Goal: Task Accomplishment & Management: Manage account settings

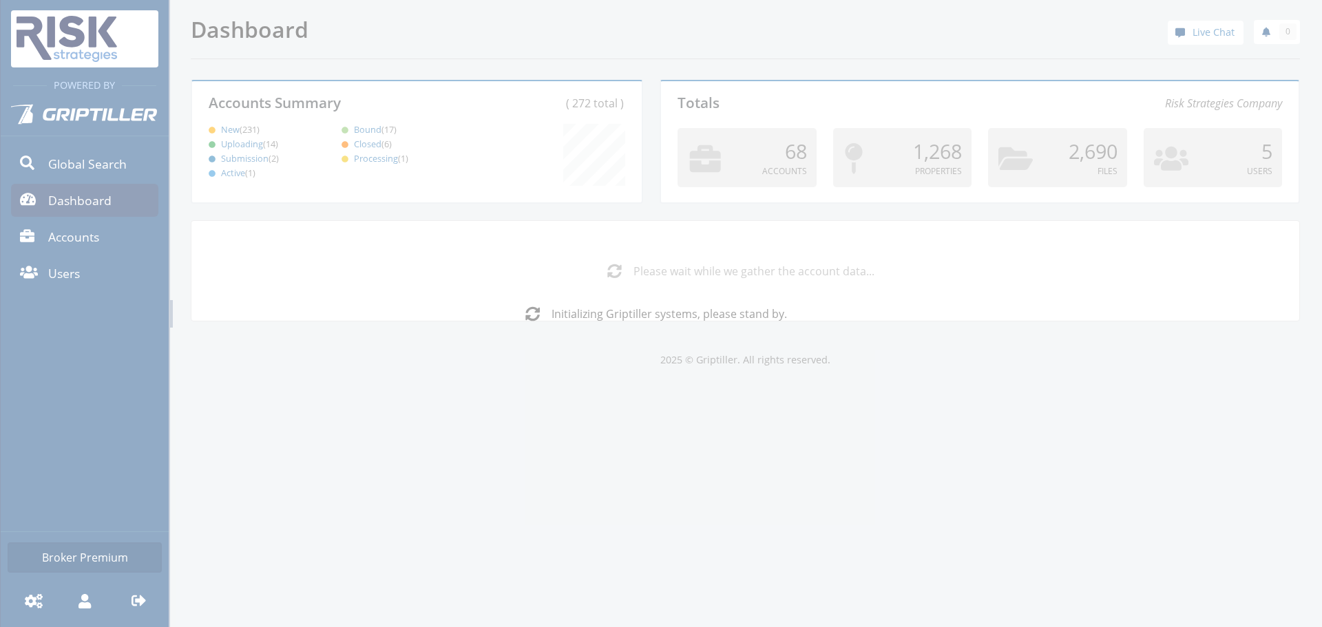
scroll to position [121, 446]
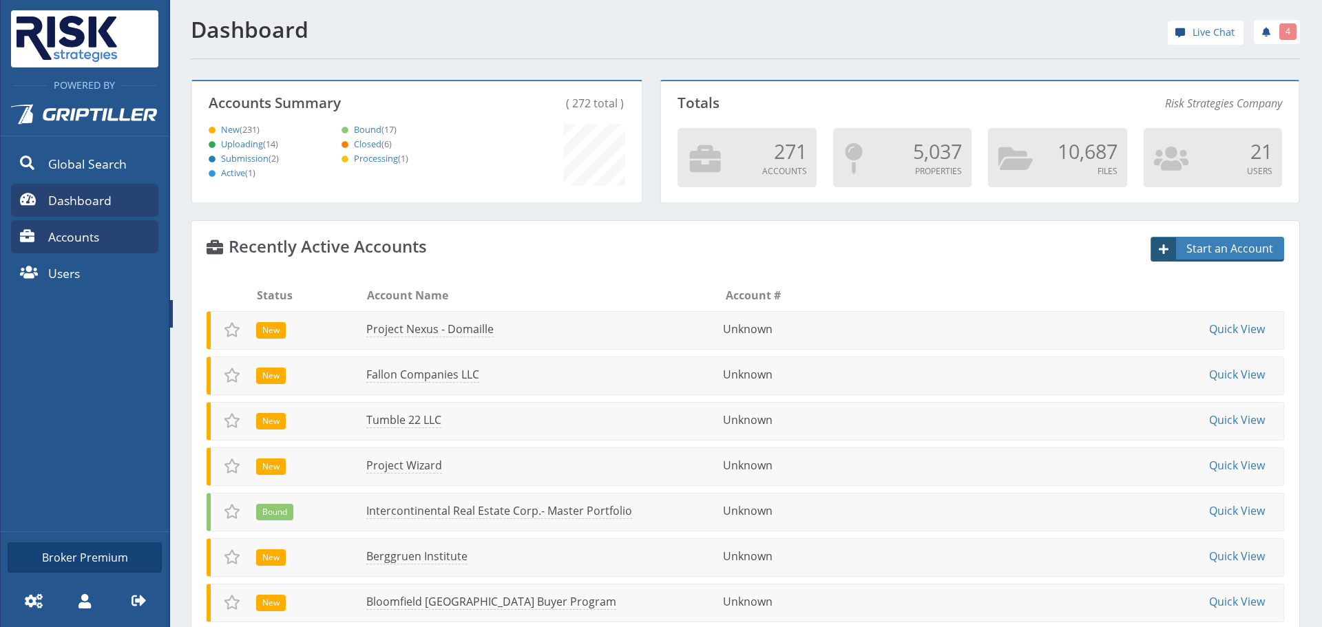
click at [87, 241] on span "Accounts" at bounding box center [73, 237] width 51 height 18
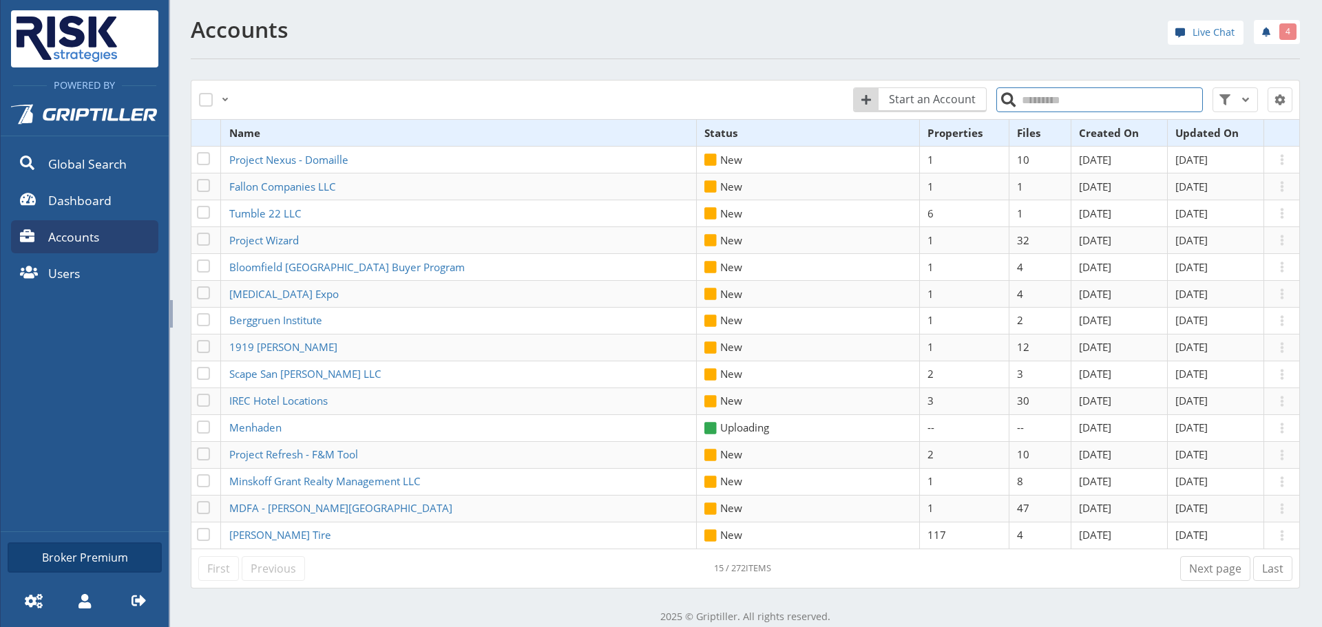
click at [1096, 100] on input "search" at bounding box center [1099, 99] width 207 height 25
type input "*****"
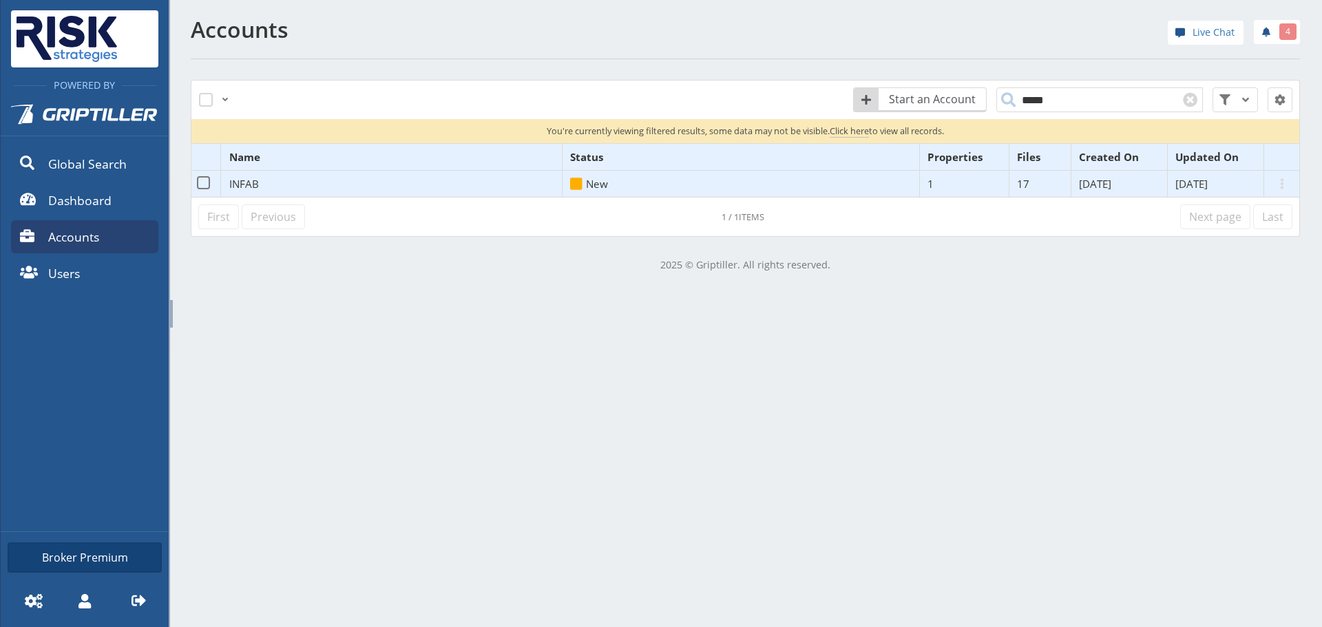
click at [234, 185] on span "INFAB" at bounding box center [244, 184] width 30 height 14
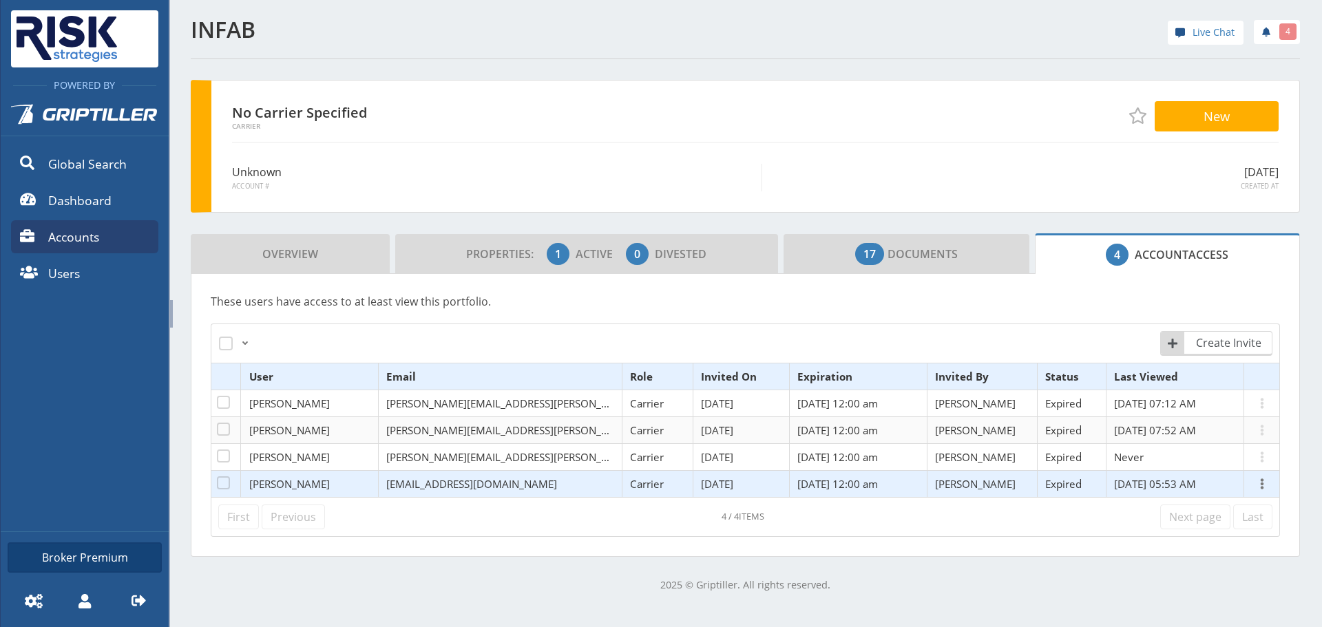
click at [1254, 480] on span at bounding box center [1262, 484] width 17 height 17
click at [1149, 501] on link "Extend Invitation" at bounding box center [1166, 494] width 169 height 23
click at [1254, 484] on span at bounding box center [1262, 484] width 17 height 17
drag, startPoint x: 948, startPoint y: 504, endPoint x: 809, endPoint y: 477, distance: 141.0
click at [941, 500] on div "First Previous Next page Last 4 / 4 items" at bounding box center [745, 517] width 1069 height 39
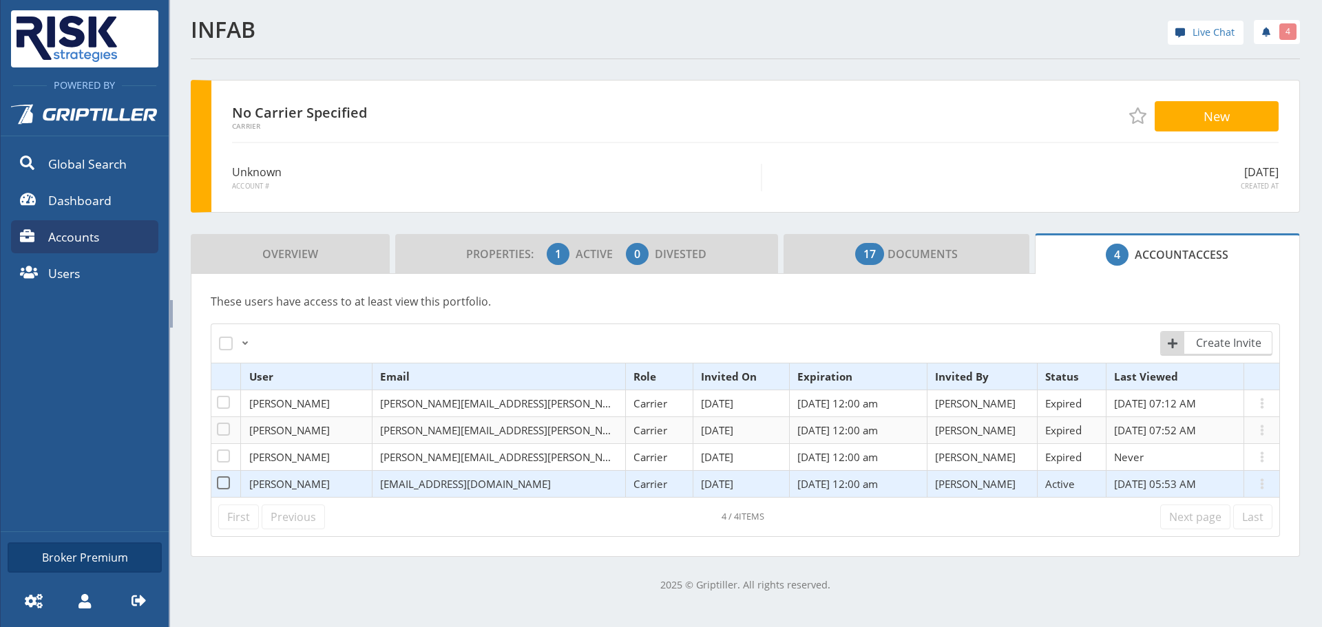
click at [576, 475] on td "[EMAIL_ADDRESS][DOMAIN_NAME]" at bounding box center [498, 483] width 253 height 27
click at [227, 485] on span at bounding box center [223, 483] width 13 height 13
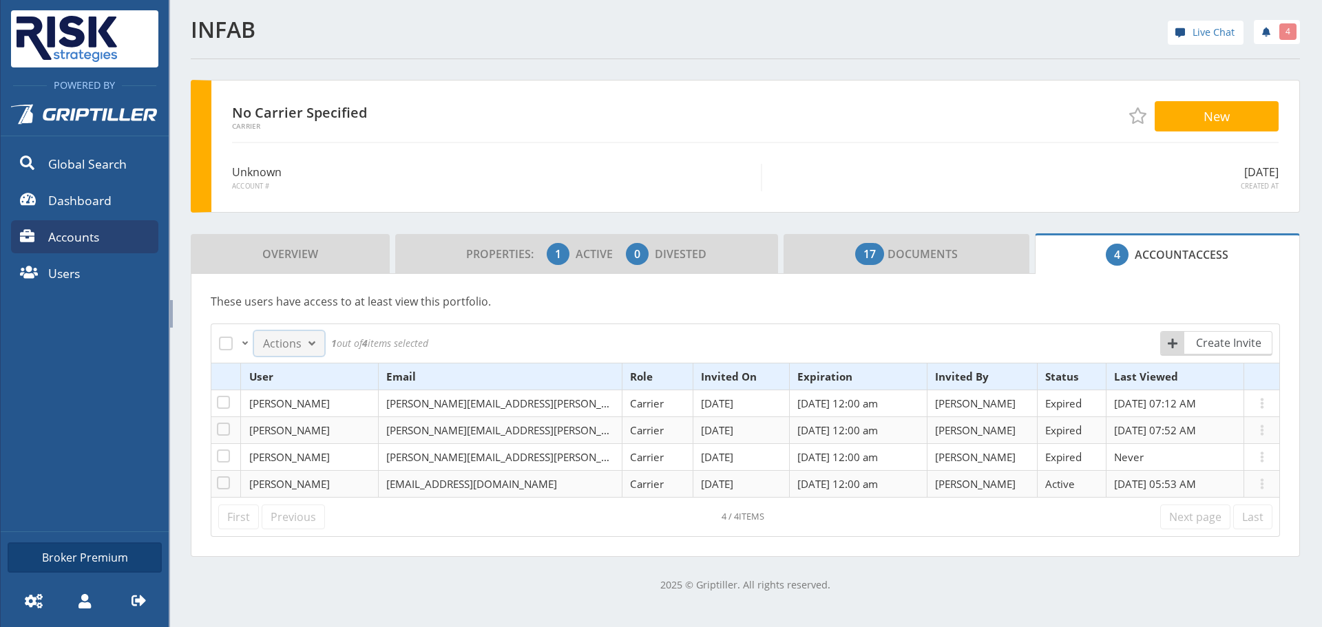
click at [269, 347] on span "Actions" at bounding box center [282, 343] width 39 height 17
click at [342, 423] on link "Make Permanent" at bounding box center [320, 421] width 131 height 23
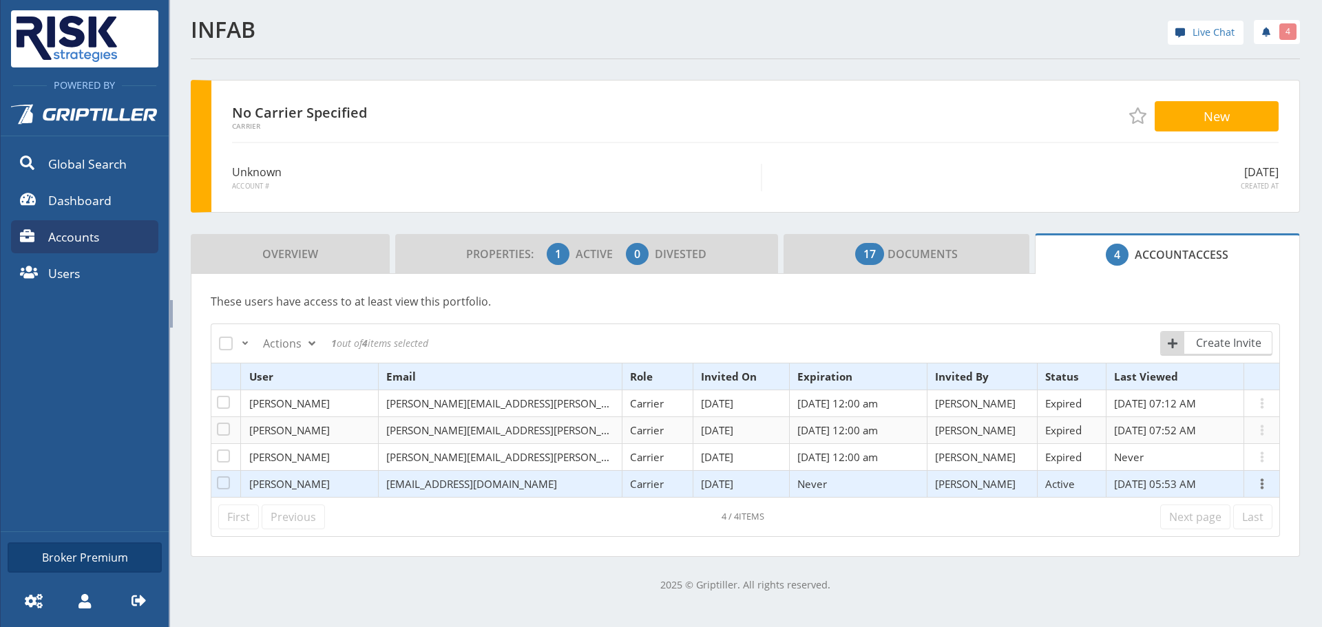
click at [1253, 481] on button at bounding box center [1262, 484] width 19 height 15
click at [1149, 538] on link "Show Invitation Link" at bounding box center [1166, 539] width 169 height 23
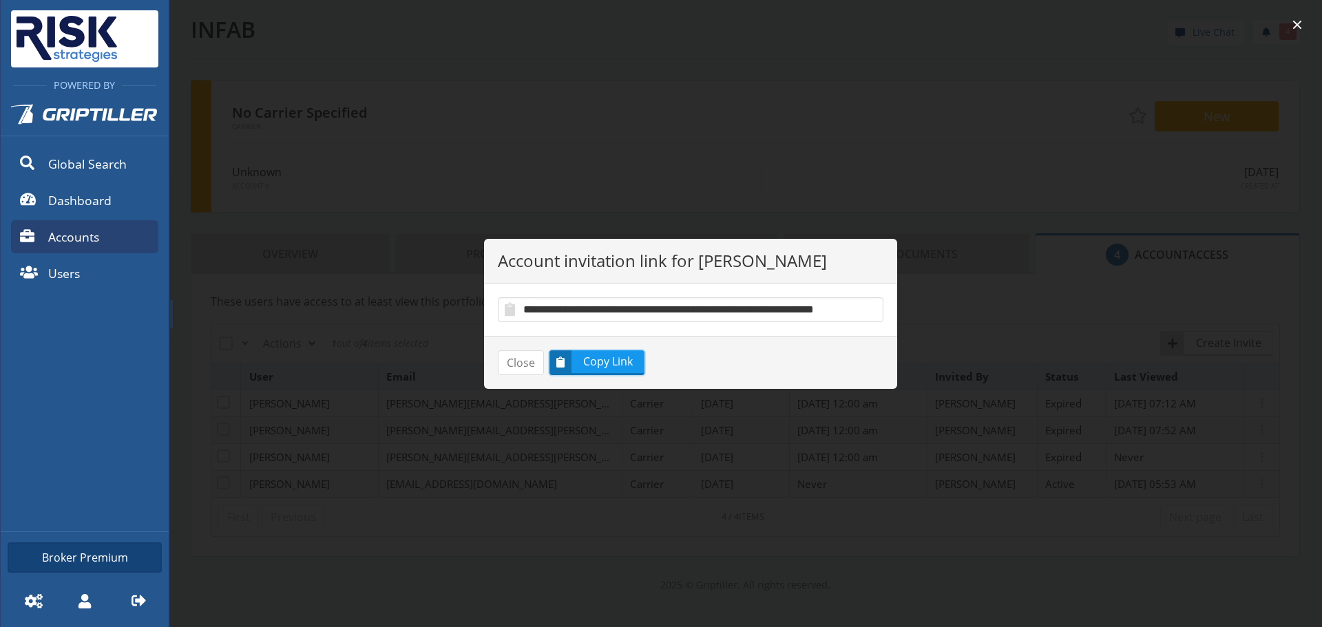
click at [582, 360] on span "Copy Link" at bounding box center [609, 361] width 70 height 17
click at [503, 362] on button "Close" at bounding box center [521, 363] width 46 height 25
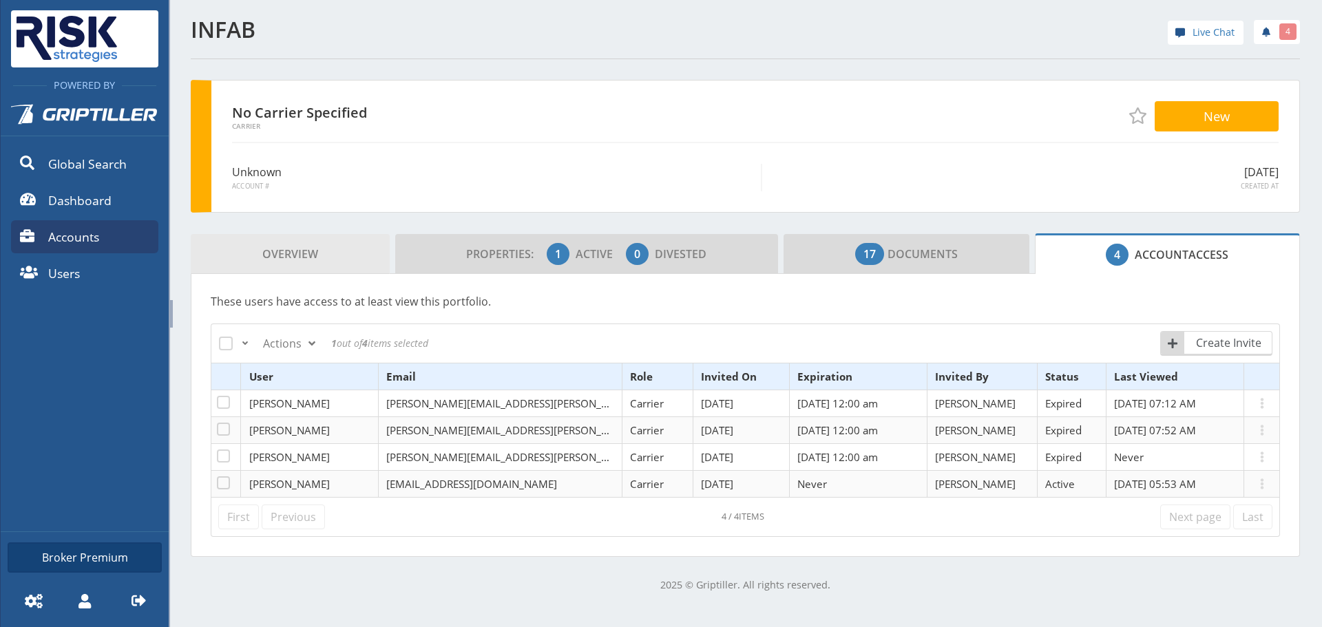
click at [286, 255] on span "Overview" at bounding box center [290, 254] width 56 height 28
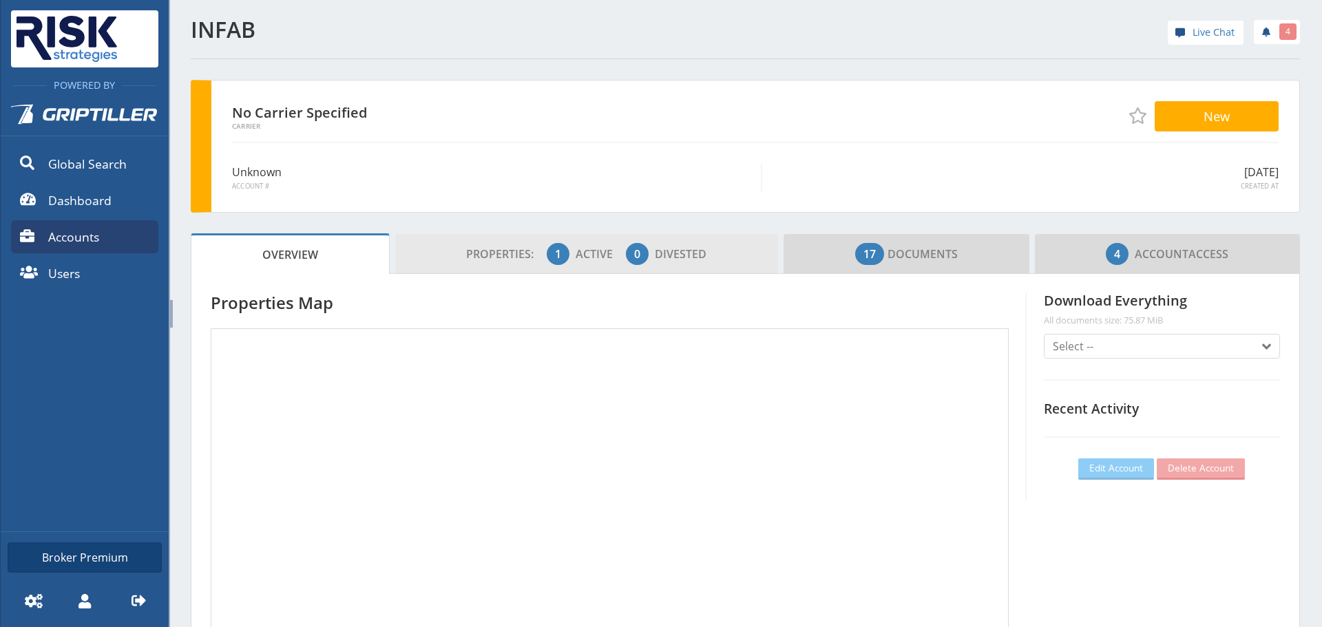
scroll to position [121, 384]
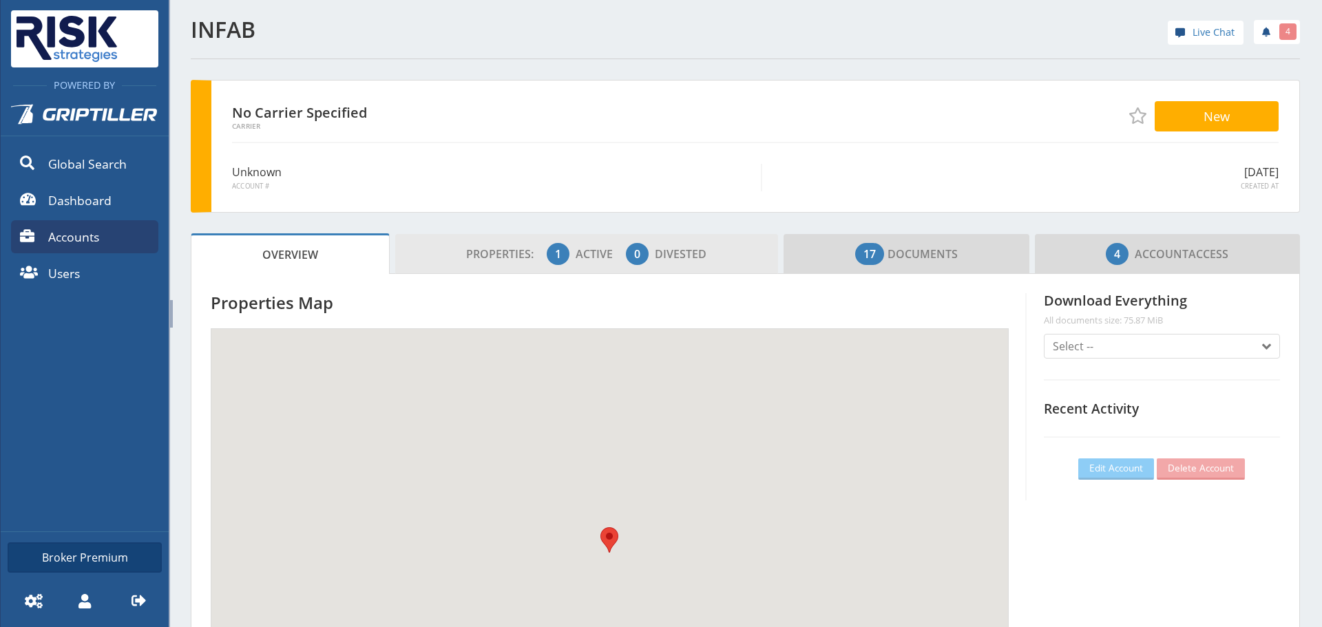
click at [471, 261] on span "Properties:" at bounding box center [505, 254] width 78 height 15
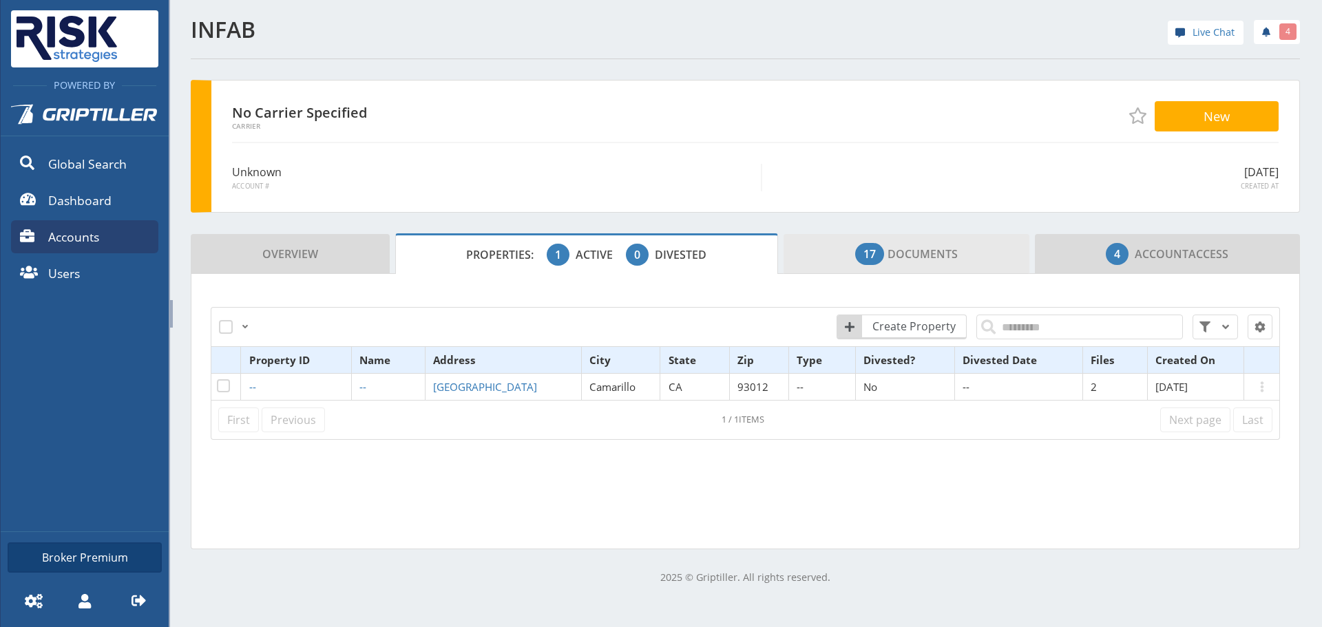
click at [848, 241] on link "17 Documents" at bounding box center [907, 254] width 246 height 40
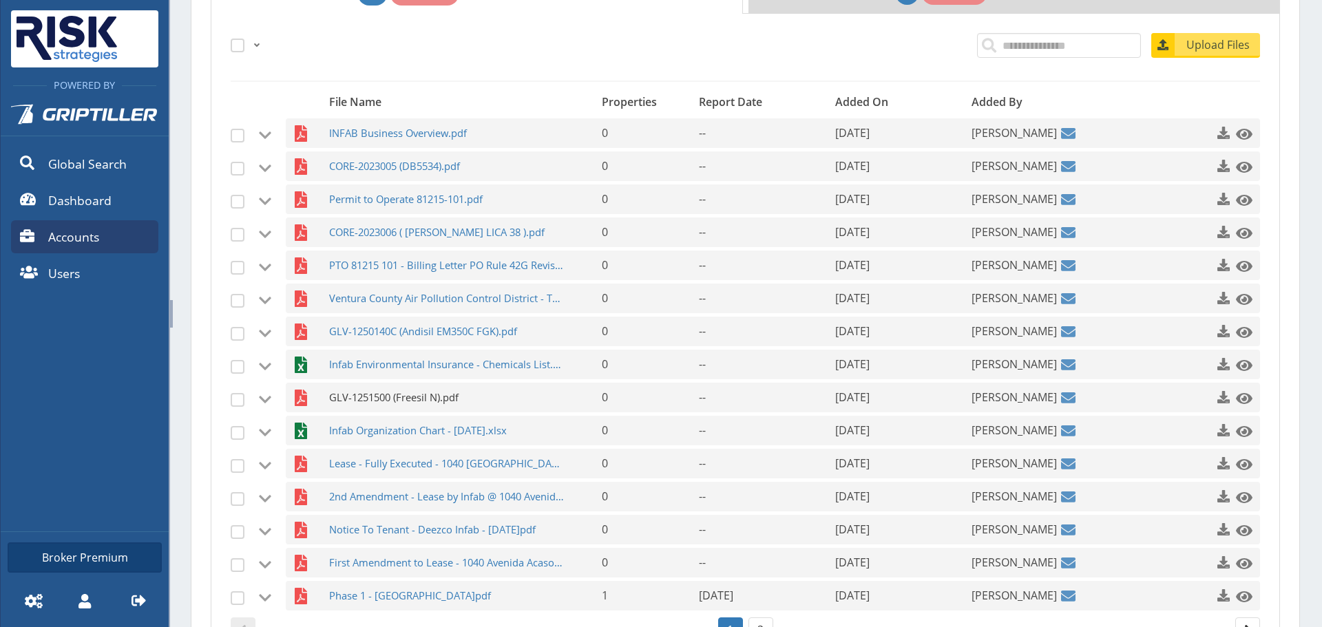
scroll to position [461, 0]
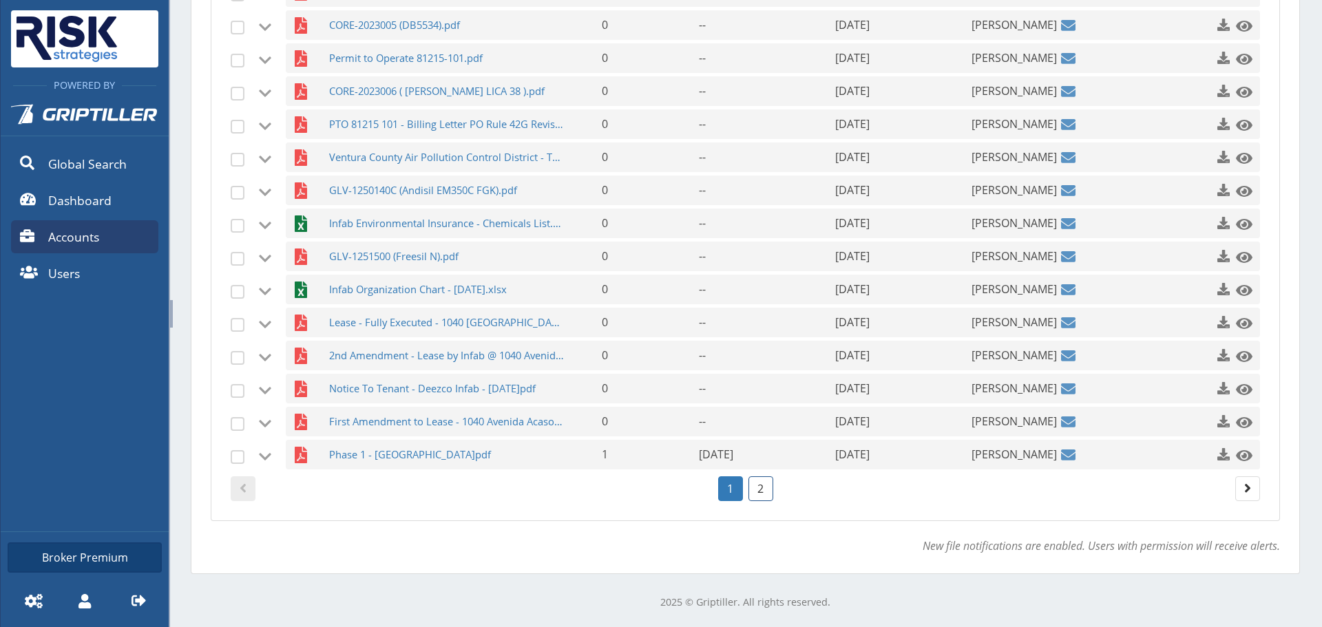
click at [749, 490] on link "2" at bounding box center [761, 489] width 25 height 25
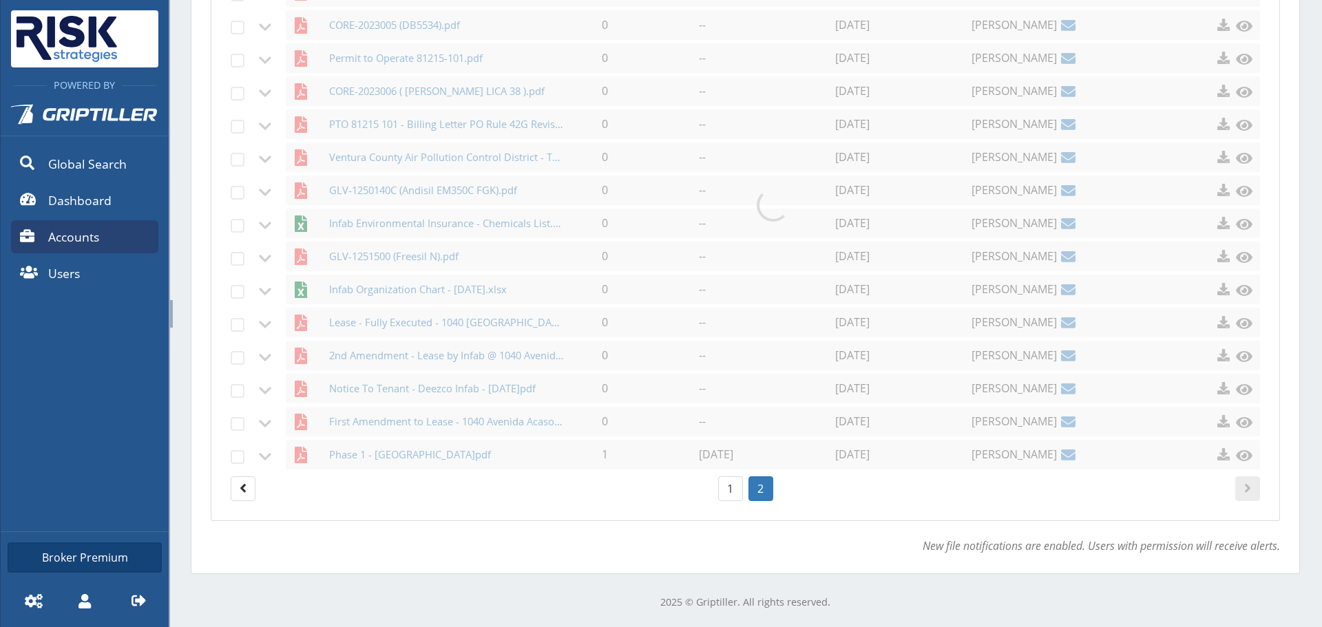
scroll to position [88, 0]
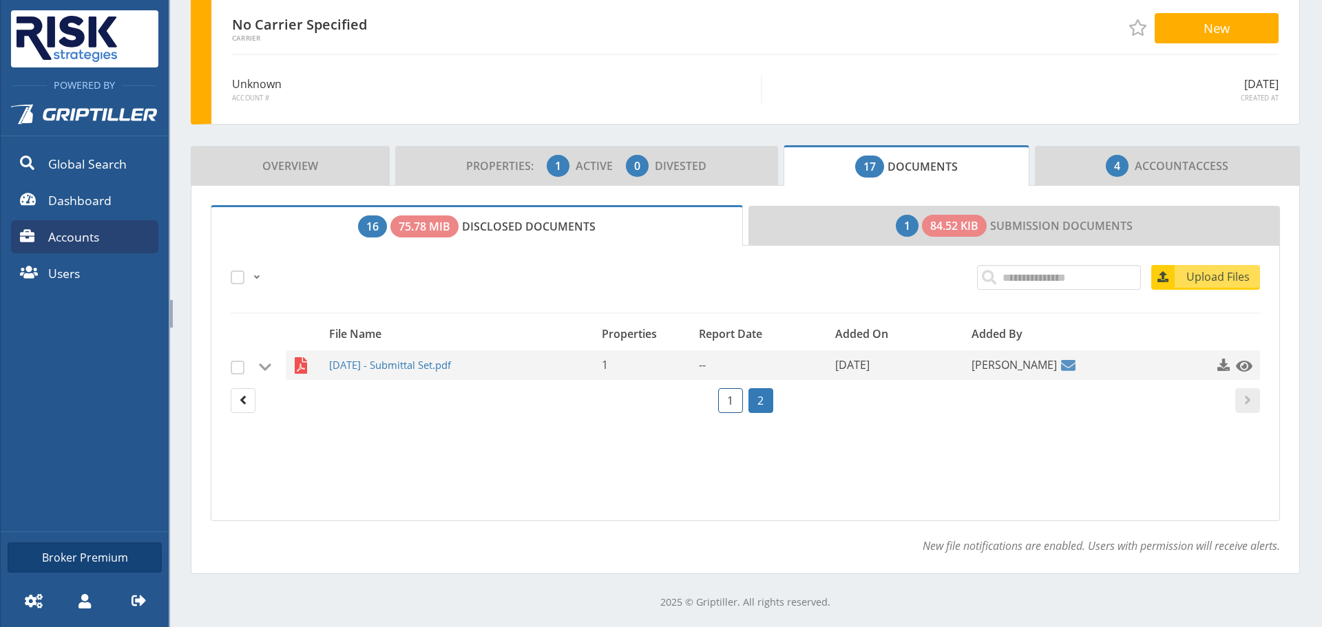
click at [731, 409] on link "1" at bounding box center [730, 400] width 25 height 25
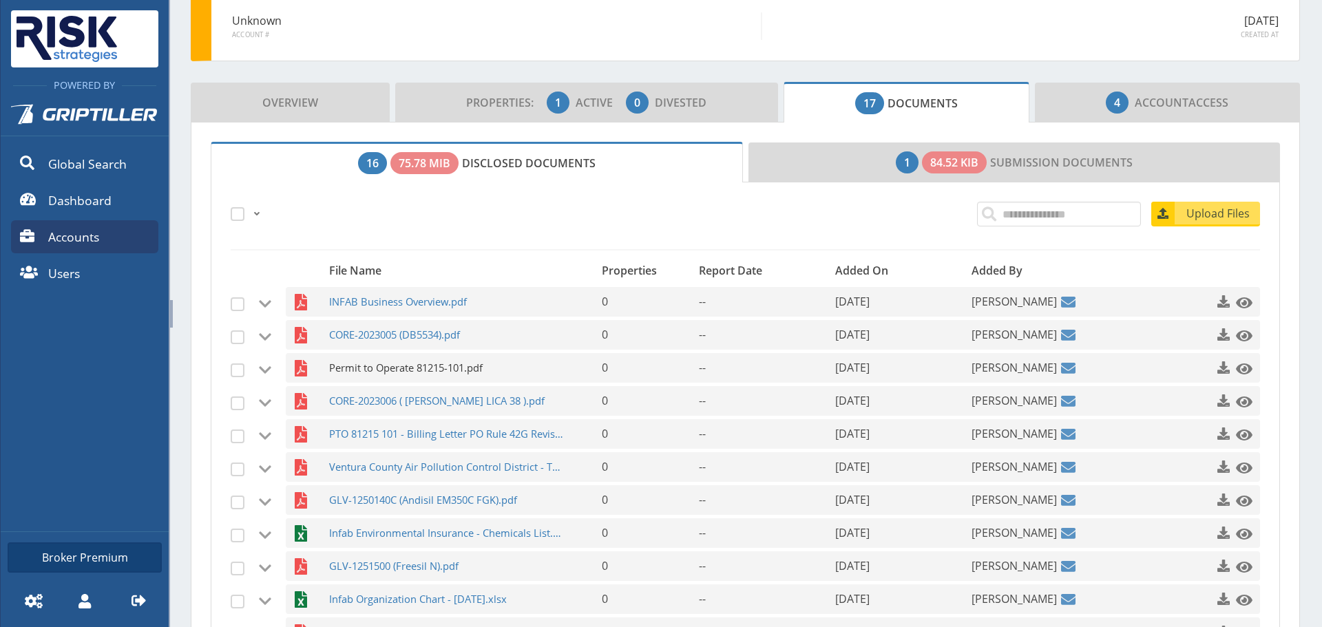
scroll to position [461, 0]
